Goal: Transaction & Acquisition: Subscribe to service/newsletter

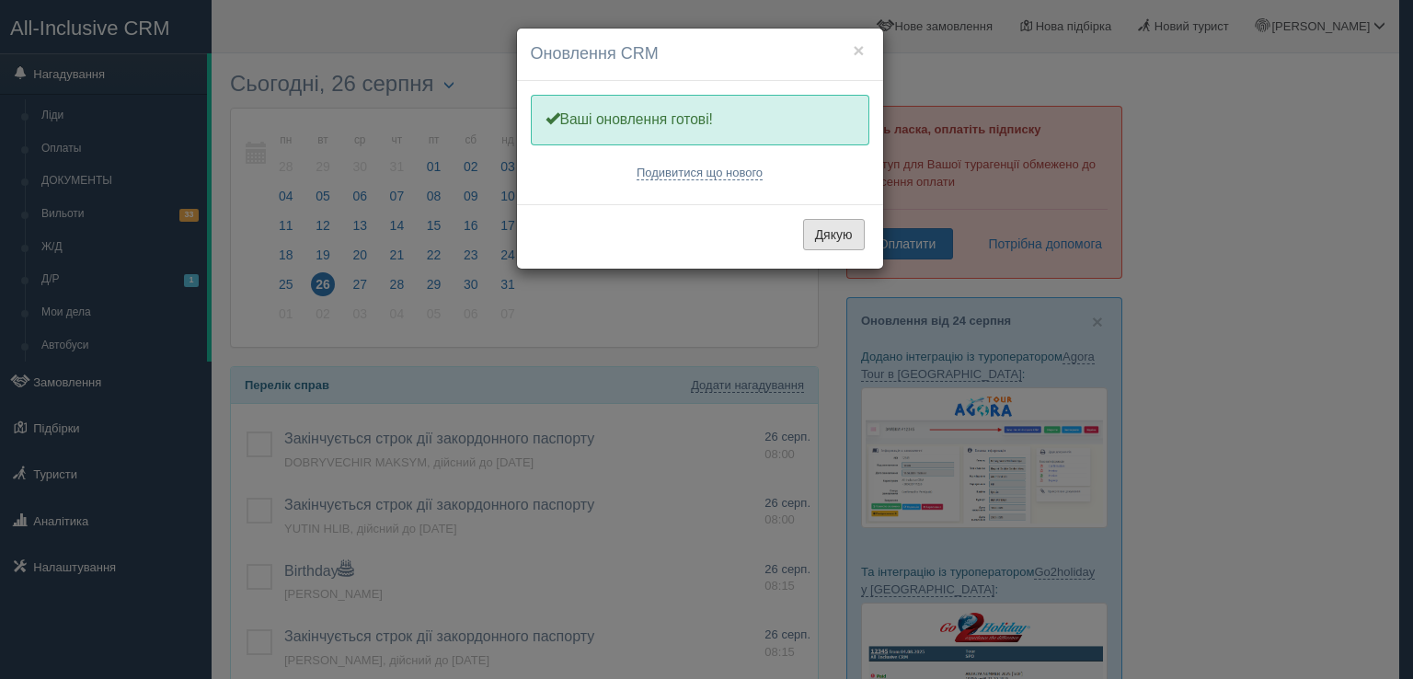
click at [837, 233] on button "Дякую" at bounding box center [834, 234] width 62 height 31
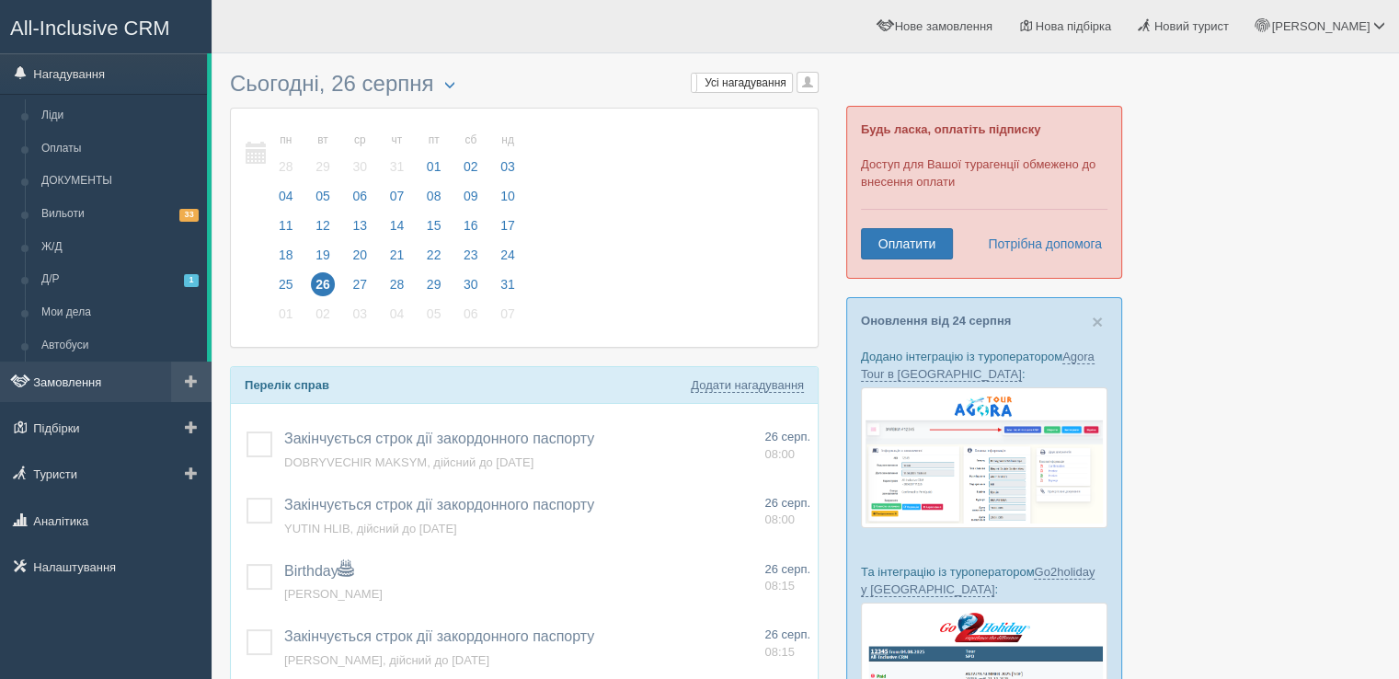
click at [99, 386] on link "Замовлення" at bounding box center [106, 381] width 212 height 40
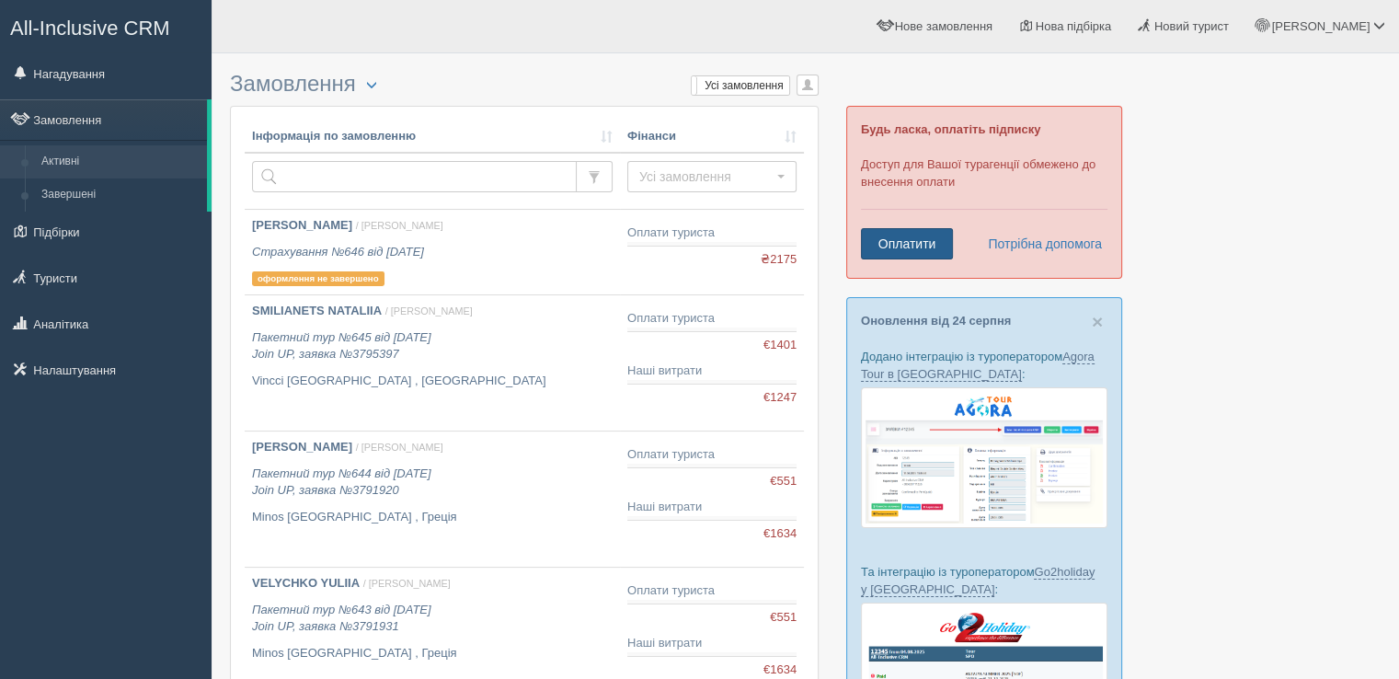
click at [920, 247] on link "Оплатити" at bounding box center [907, 243] width 92 height 31
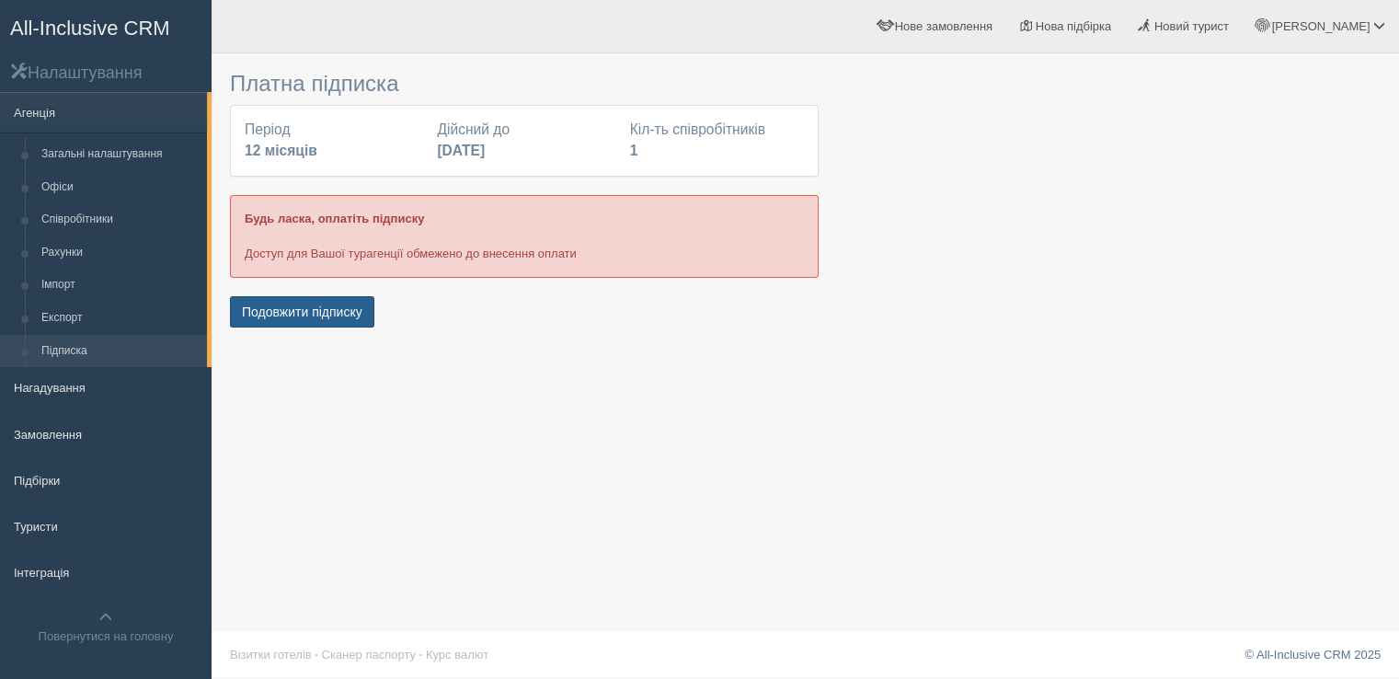
click at [327, 316] on button "Подовжити підписку" at bounding box center [302, 311] width 144 height 31
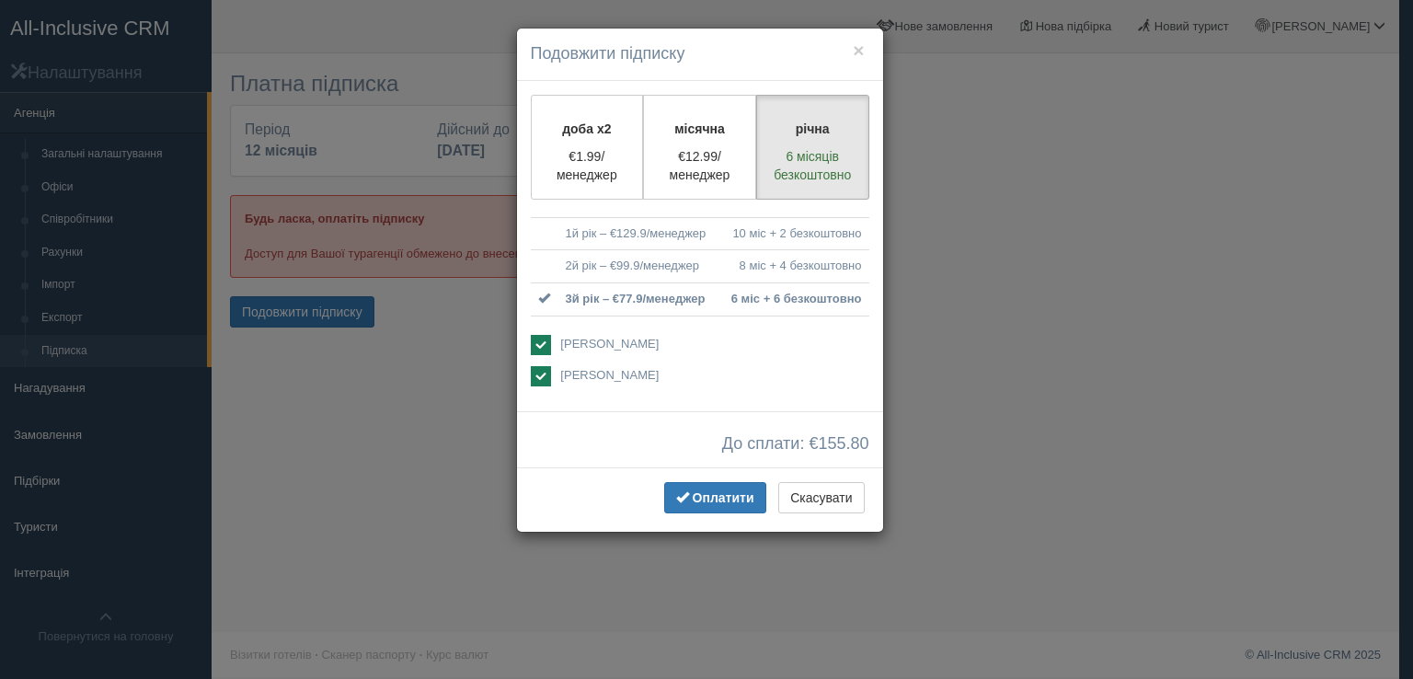
click at [637, 376] on span "[PERSON_NAME]" at bounding box center [609, 375] width 98 height 14
checkbox input "false"
click at [746, 508] on button "Оплатити" at bounding box center [715, 497] width 102 height 31
